Goal: Information Seeking & Learning: Learn about a topic

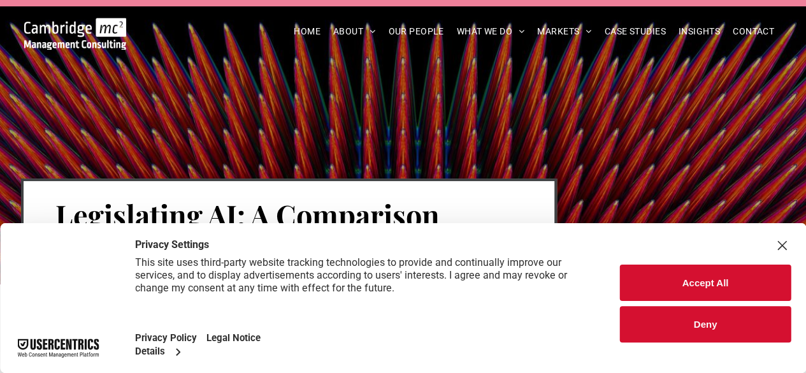
click at [778, 246] on div "Close Layer" at bounding box center [782, 245] width 18 height 18
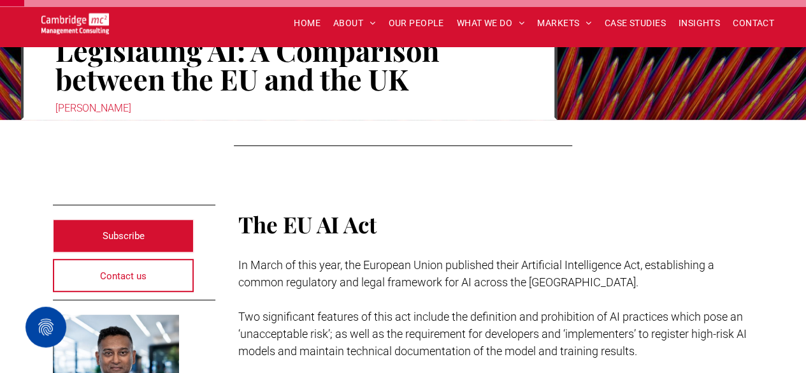
scroll to position [169, 0]
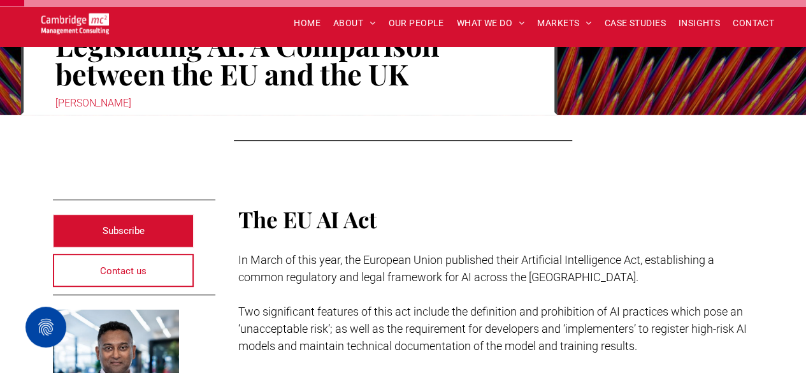
click at [123, 104] on div "[PERSON_NAME]" at bounding box center [288, 103] width 467 height 18
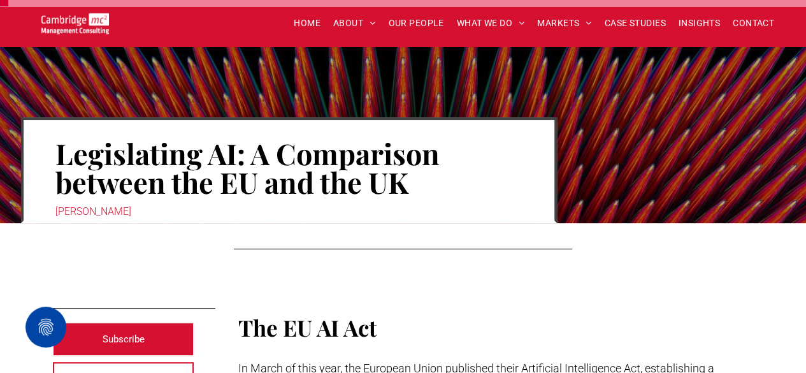
scroll to position [55, 0]
